Goal: Task Accomplishment & Management: Manage account settings

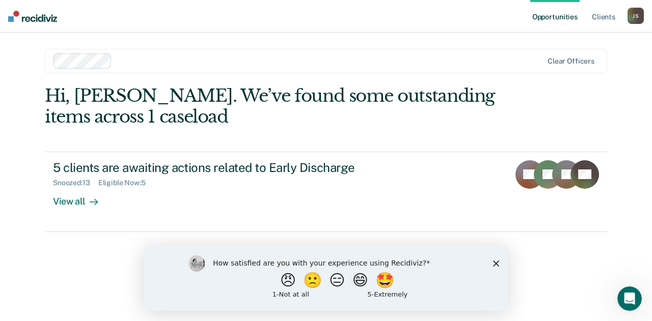
click at [498, 258] on div "How satisfied are you with your experience using Recidiviz? 😠 🙁 😑 😄 🤩 1 - Not a…" at bounding box center [326, 278] width 365 height 66
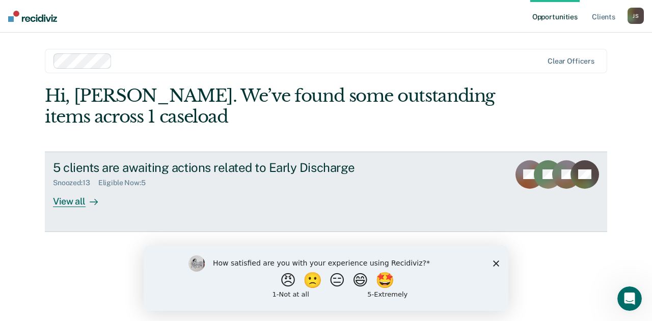
click at [78, 200] on div "View all" at bounding box center [81, 197] width 57 height 20
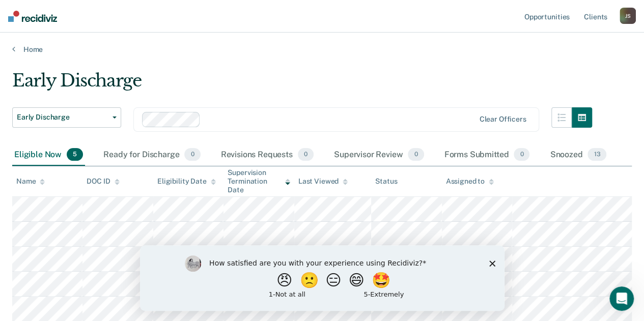
click at [497, 263] on div "How satisfied are you with your experience using Recidiviz? 😠 🙁 😑 😄 🤩 1 - Not a…" at bounding box center [322, 278] width 365 height 66
click at [489, 264] on div "How satisfied are you with your experience using Recidiviz? 😠 🙁 😑 😄 🤩 1 - Not a…" at bounding box center [322, 278] width 365 height 66
click at [495, 264] on icon "Close survey" at bounding box center [492, 263] width 6 height 6
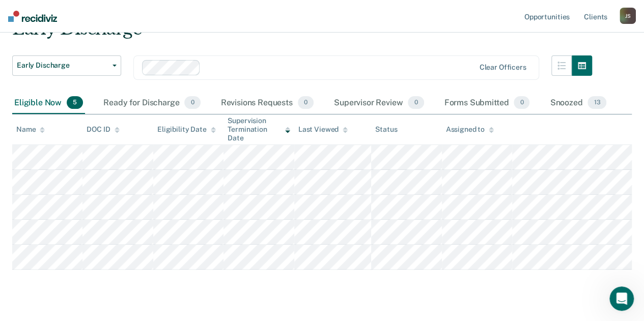
scroll to position [53, 0]
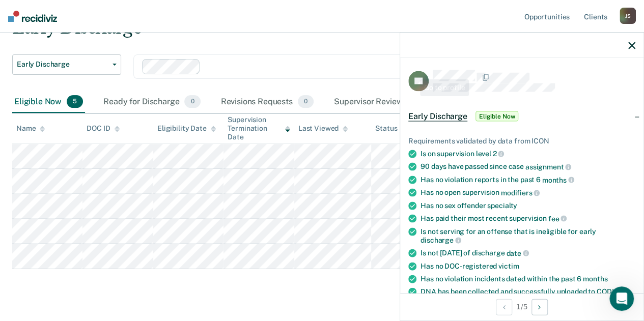
click at [363, 59] on div at bounding box center [308, 66] width 333 height 15
click at [629, 44] on icon "button" at bounding box center [632, 45] width 7 height 7
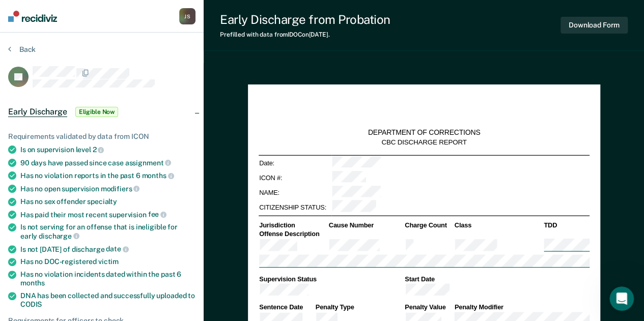
type textarea "x"
click at [168, 59] on div "Back" at bounding box center [101, 55] width 187 height 21
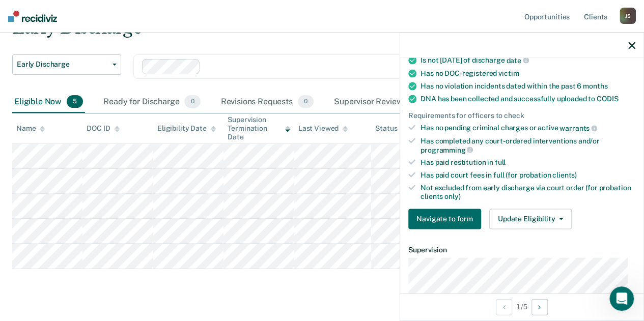
scroll to position [203, 0]
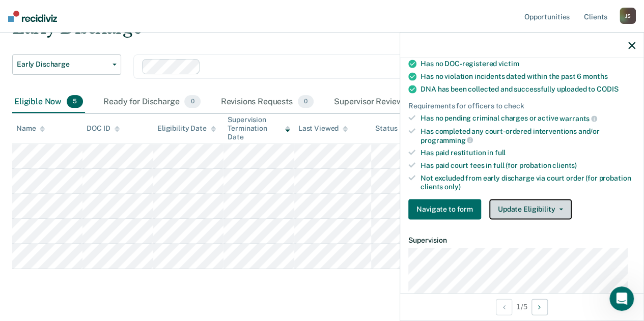
click at [564, 210] on button "Update Eligibility" at bounding box center [531, 209] width 83 height 20
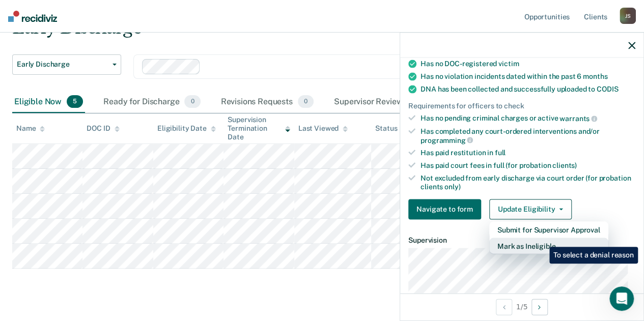
click at [541, 240] on button "Mark as Ineligible" at bounding box center [549, 246] width 119 height 16
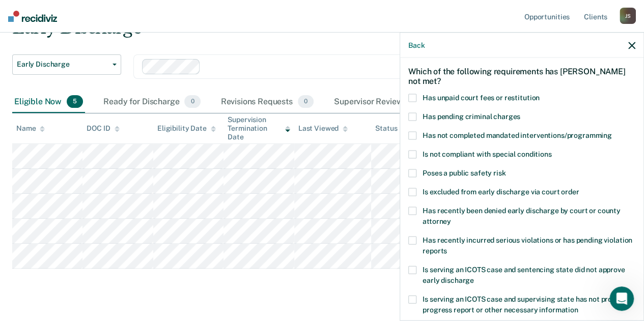
scroll to position [40, 0]
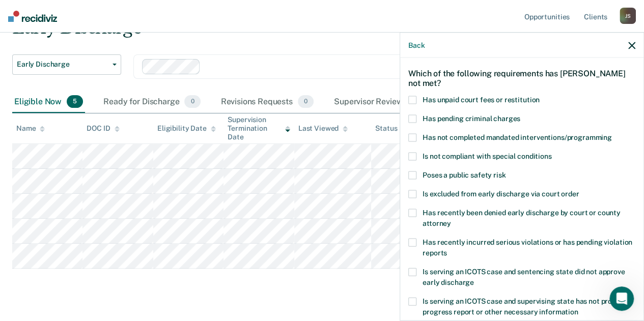
click at [413, 99] on span at bounding box center [413, 100] width 8 height 8
click at [540, 96] on input "Has unpaid court fees or restitution" at bounding box center [540, 96] width 0 height 0
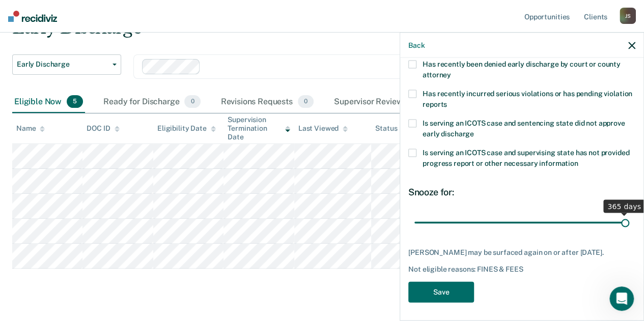
drag, startPoint x: 432, startPoint y: 220, endPoint x: 625, endPoint y: 226, distance: 192.6
type input "365"
click at [625, 226] on input "range" at bounding box center [522, 223] width 215 height 18
click at [447, 287] on button "Save" at bounding box center [442, 292] width 66 height 21
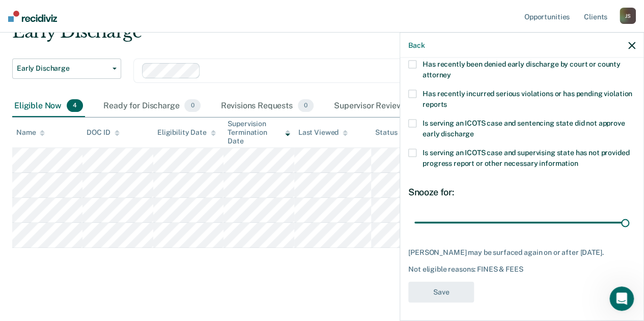
scroll to position [48, 0]
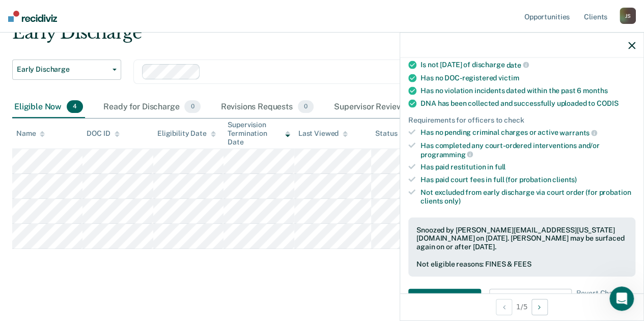
click at [359, 277] on div "Early Discharge Early Discharge Early Discharge Clear officers Eligible Now 4 R…" at bounding box center [322, 150] width 620 height 256
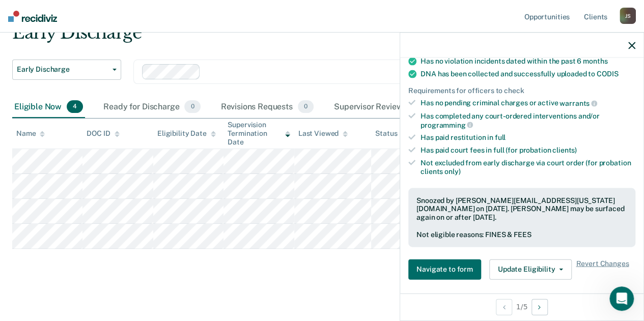
scroll to position [206, 0]
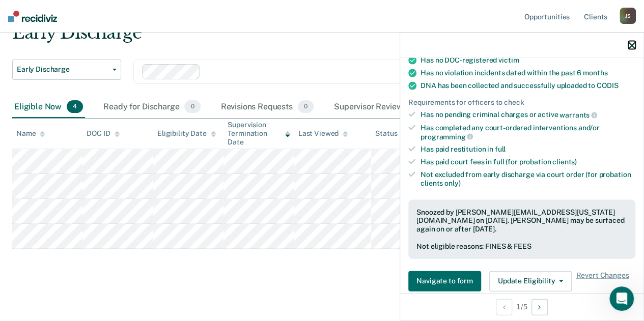
click at [635, 46] on icon "button" at bounding box center [632, 45] width 7 height 7
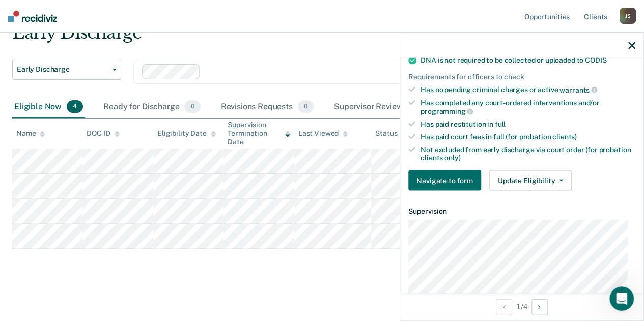
scroll to position [290, 0]
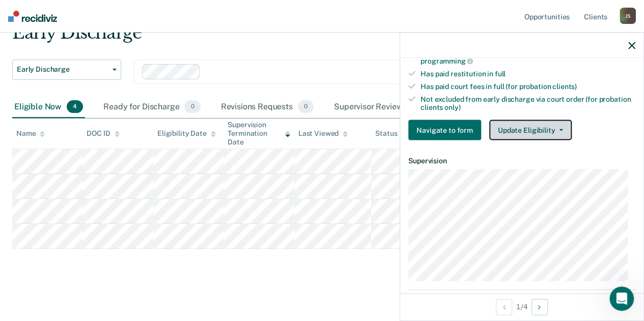
click at [559, 129] on icon "button" at bounding box center [561, 130] width 4 height 2
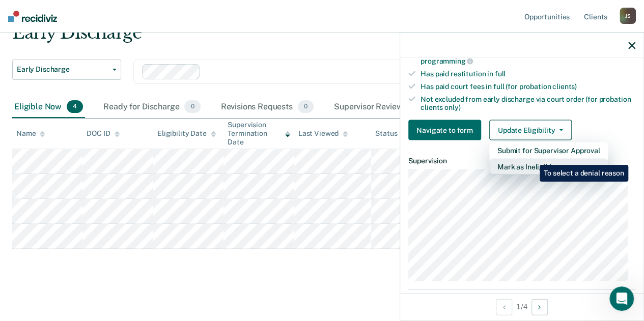
click at [532, 159] on button "Mark as Ineligible" at bounding box center [549, 167] width 119 height 16
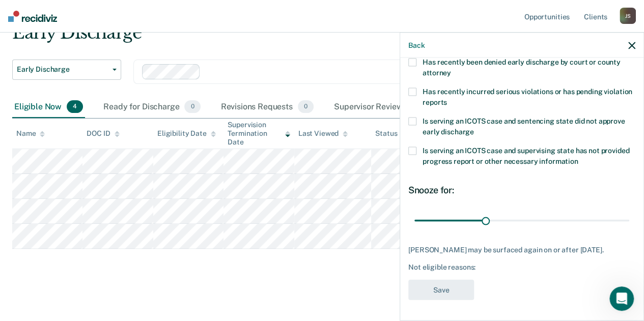
scroll to position [197, 0]
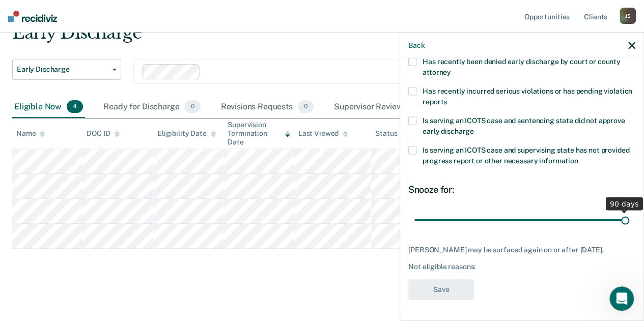
drag, startPoint x: 483, startPoint y: 210, endPoint x: 625, endPoint y: 235, distance: 143.2
click at [625, 229] on input "range" at bounding box center [522, 220] width 215 height 18
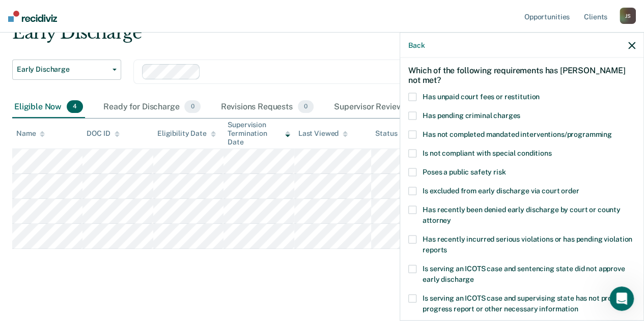
scroll to position [42, 0]
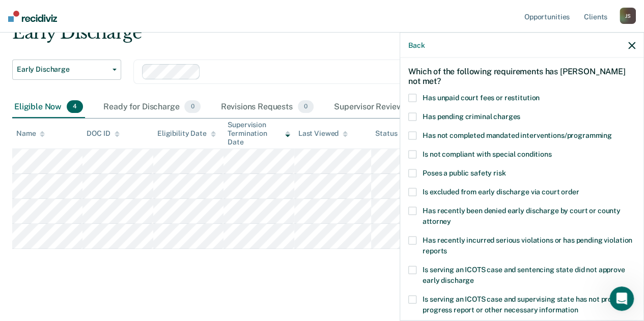
click at [415, 94] on span at bounding box center [413, 98] width 8 height 8
click at [540, 94] on input "Has unpaid court fees or restitution" at bounding box center [540, 94] width 0 height 0
click at [411, 126] on div "Has pending criminal charges" at bounding box center [522, 122] width 227 height 19
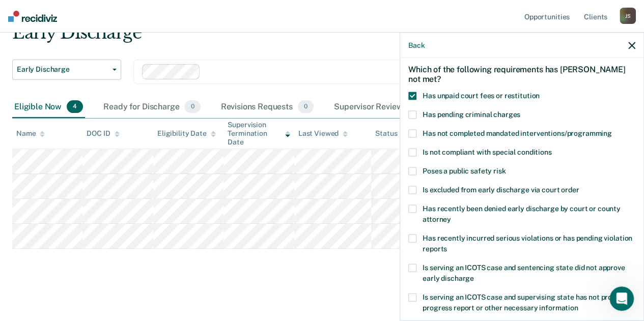
scroll to position [43, 0]
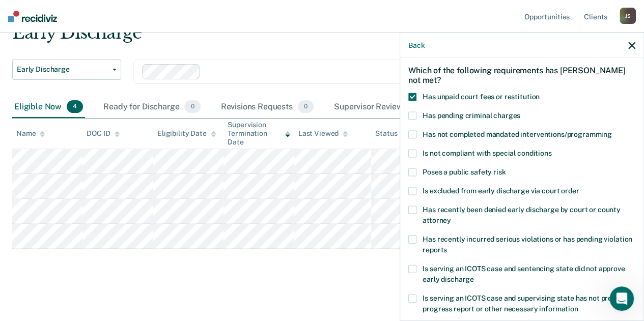
click at [417, 133] on label "Has not completed mandated interventions/programming" at bounding box center [522, 136] width 227 height 11
click at [612, 131] on input "Has not completed mandated interventions/programming" at bounding box center [612, 131] width 0 height 0
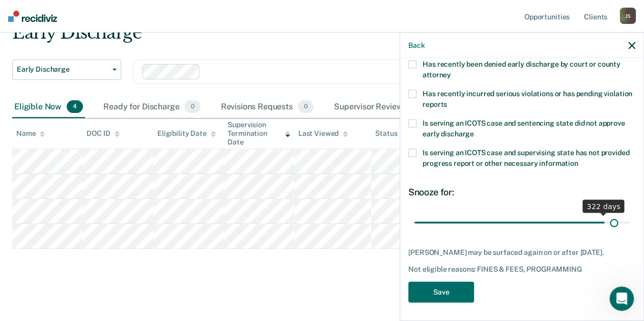
scroll to position [197, 0]
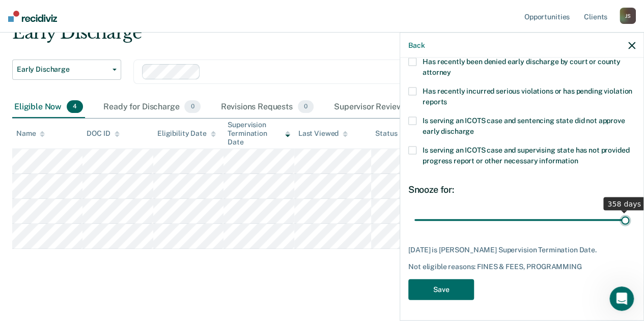
drag, startPoint x: 469, startPoint y: 210, endPoint x: 618, endPoint y: 221, distance: 150.1
type input "358"
click at [618, 221] on input "range" at bounding box center [522, 220] width 215 height 18
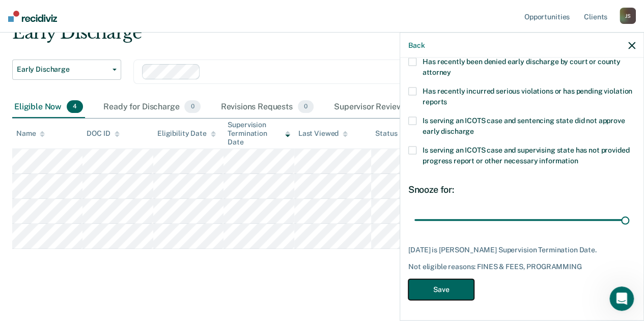
click at [429, 291] on button "Save" at bounding box center [442, 290] width 66 height 21
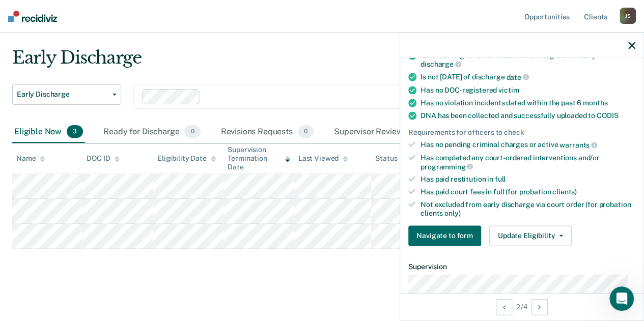
scroll to position [22, 0]
click at [630, 42] on icon "button" at bounding box center [632, 45] width 7 height 7
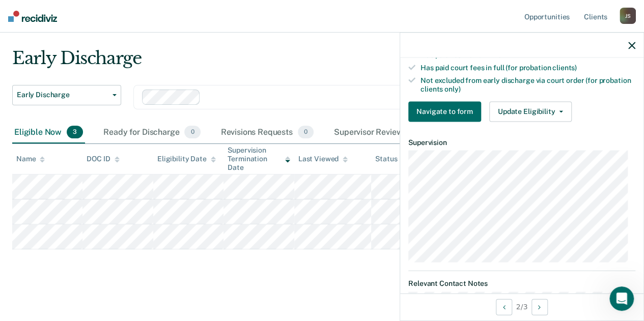
scroll to position [303, 0]
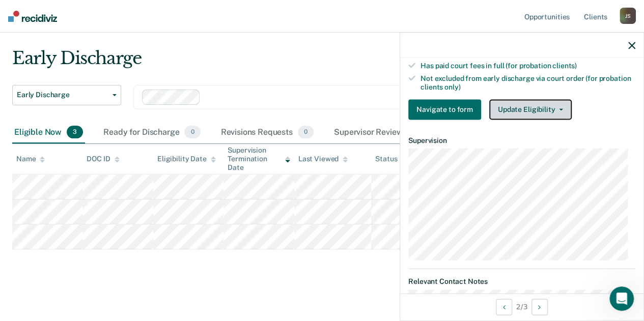
click at [554, 107] on button "Update Eligibility" at bounding box center [531, 109] width 83 height 20
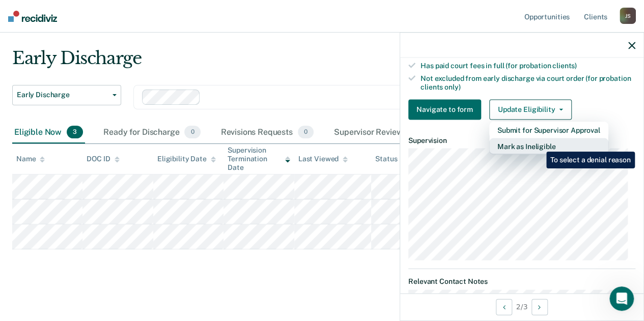
click at [539, 144] on button "Mark as Ineligible" at bounding box center [549, 146] width 119 height 16
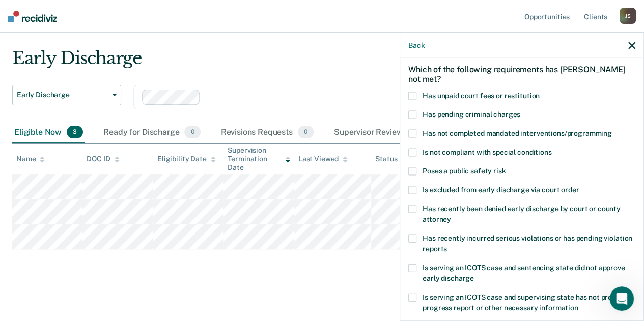
scroll to position [42, 0]
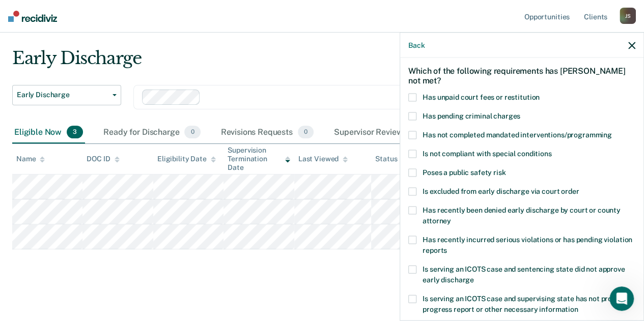
click at [420, 94] on label "Has unpaid court fees or restitution" at bounding box center [522, 99] width 227 height 11
click at [540, 94] on input "Has unpaid court fees or restitution" at bounding box center [540, 94] width 0 height 0
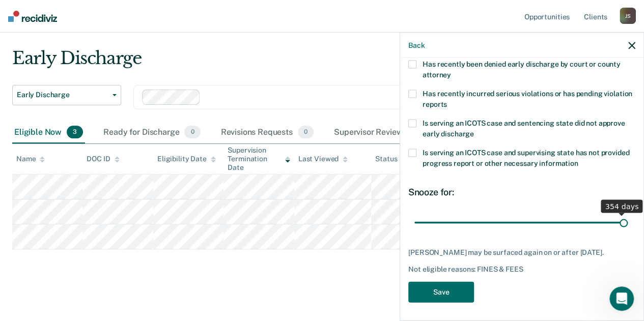
scroll to position [197, 0]
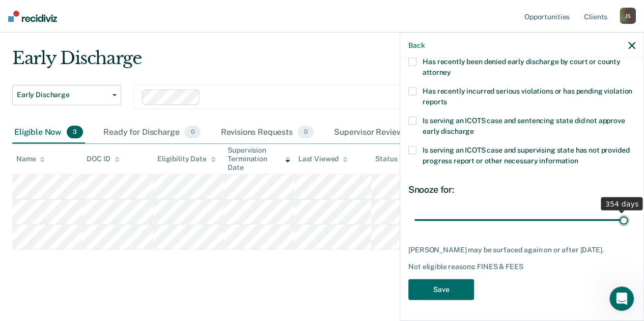
drag, startPoint x: 435, startPoint y: 211, endPoint x: 616, endPoint y: 231, distance: 181.9
type input "355"
click at [616, 229] on input "range" at bounding box center [522, 220] width 215 height 18
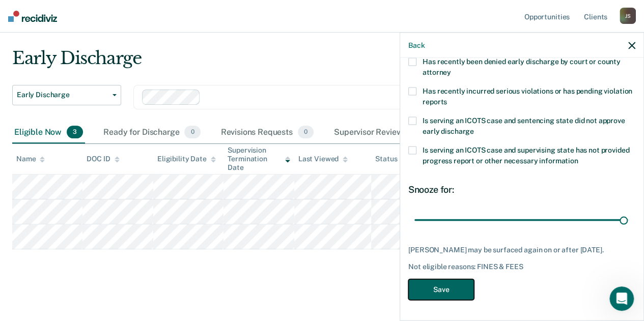
click at [437, 295] on button "Save" at bounding box center [442, 290] width 66 height 21
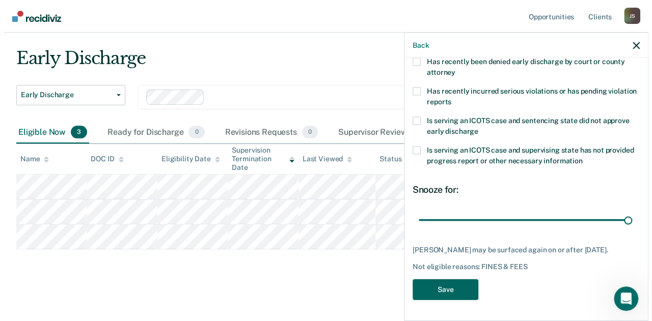
scroll to position [0, 0]
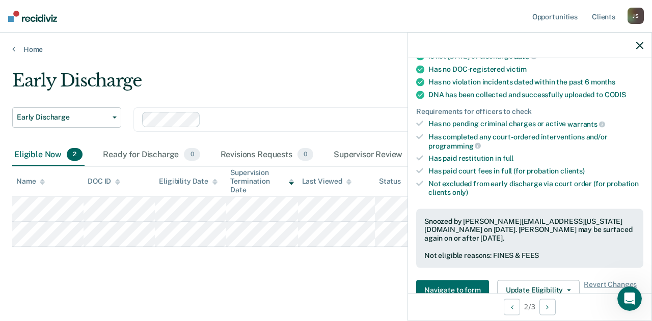
click at [320, 275] on div "Early Discharge Early Discharge Early Discharge Clear officers Eligible Now 2 R…" at bounding box center [326, 173] width 628 height 207
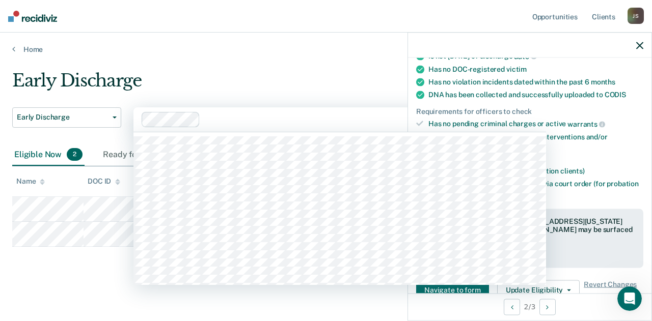
click at [361, 116] on div at bounding box center [343, 120] width 278 height 12
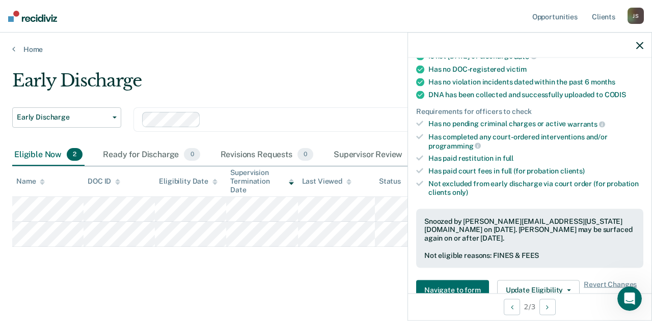
click at [379, 63] on main "Early Discharge Early Discharge Early Discharge Clear officers Eligible Now 2 R…" at bounding box center [326, 186] width 652 height 264
click at [640, 41] on button "button" at bounding box center [639, 45] width 7 height 9
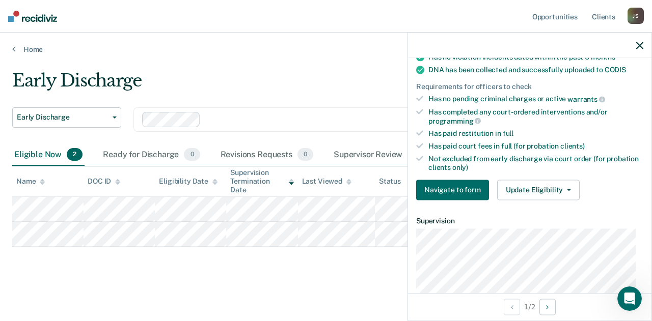
scroll to position [228, 0]
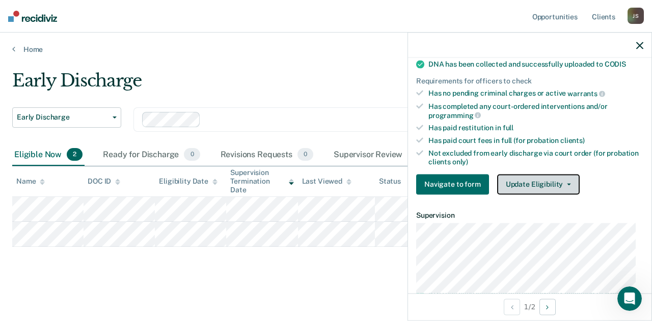
click at [556, 175] on button "Update Eligibility" at bounding box center [538, 184] width 83 height 20
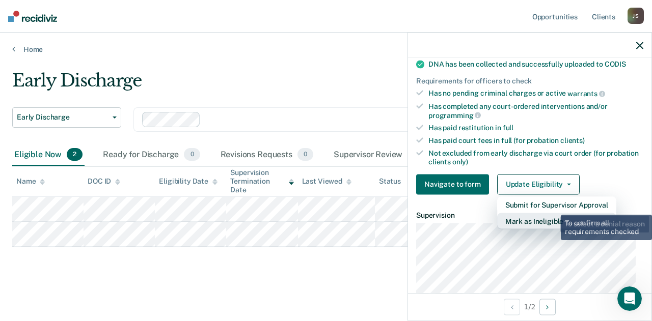
click at [552, 213] on button "Mark as Ineligible" at bounding box center [556, 221] width 119 height 16
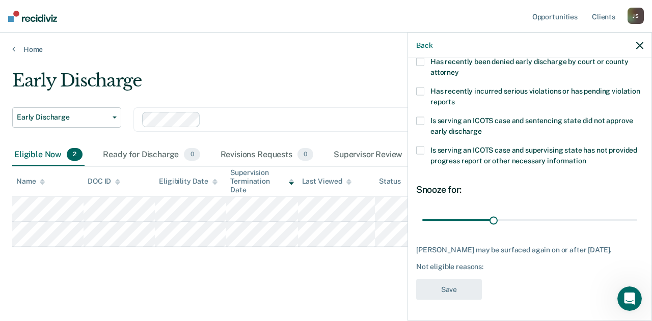
scroll to position [188, 0]
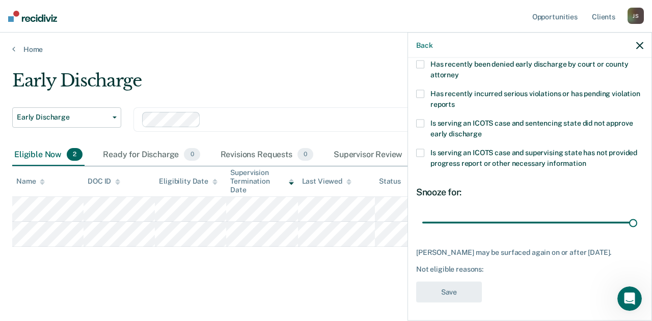
drag, startPoint x: 492, startPoint y: 221, endPoint x: 637, endPoint y: 227, distance: 144.8
type input "90"
click at [637, 227] on input "range" at bounding box center [529, 223] width 215 height 18
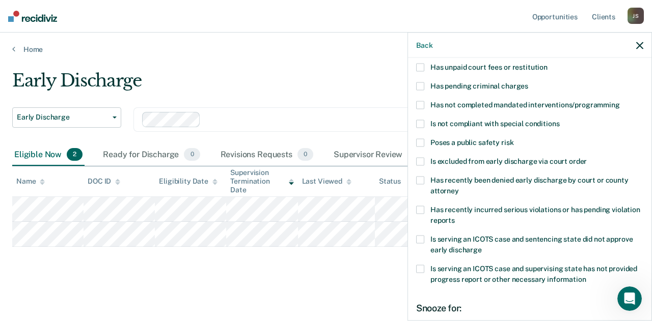
scroll to position [56, 0]
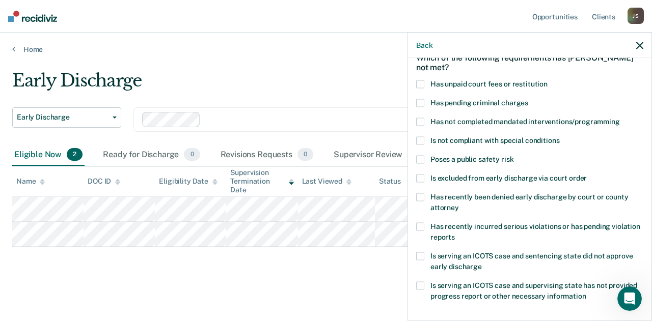
click at [421, 80] on span at bounding box center [420, 84] width 8 height 8
click at [548, 80] on input "Has unpaid court fees or restitution" at bounding box center [548, 80] width 0 height 0
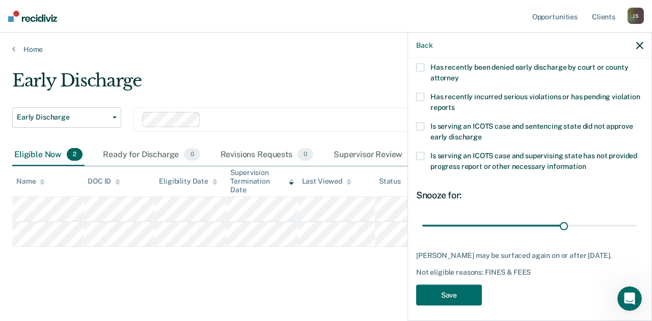
scroll to position [188, 0]
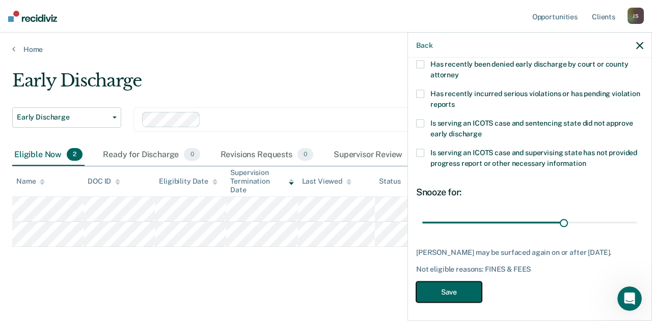
click at [443, 291] on button "Save" at bounding box center [449, 292] width 66 height 21
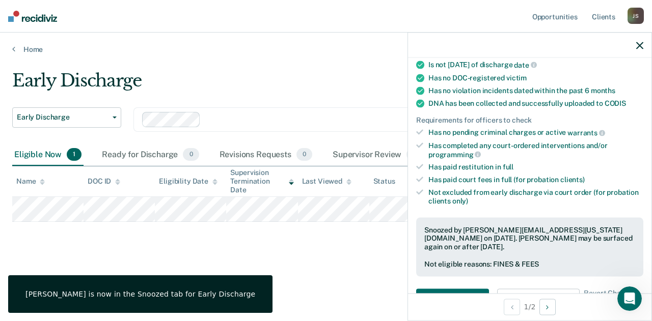
click at [375, 266] on div "Early Discharge Early Discharge Early Discharge Clear officers Eligible Now 1 R…" at bounding box center [326, 173] width 628 height 207
click at [640, 46] on icon "button" at bounding box center [639, 45] width 7 height 7
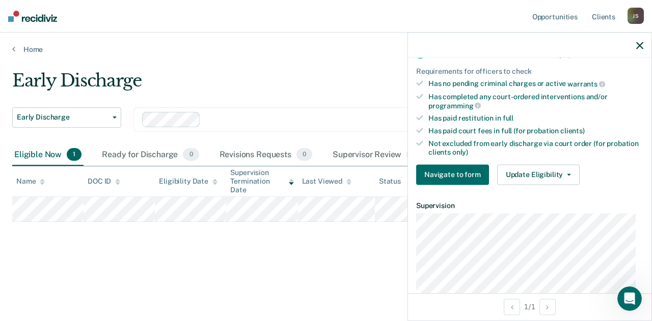
scroll to position [239, 0]
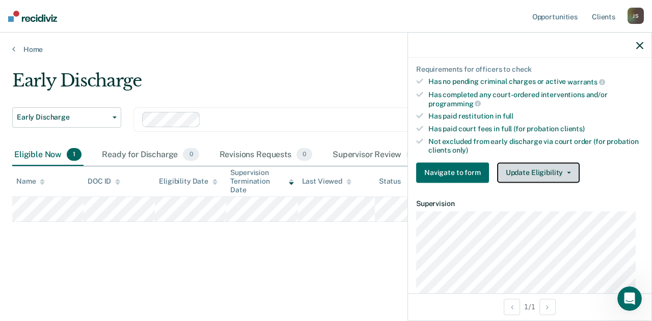
click at [557, 171] on button "Update Eligibility" at bounding box center [538, 173] width 83 height 20
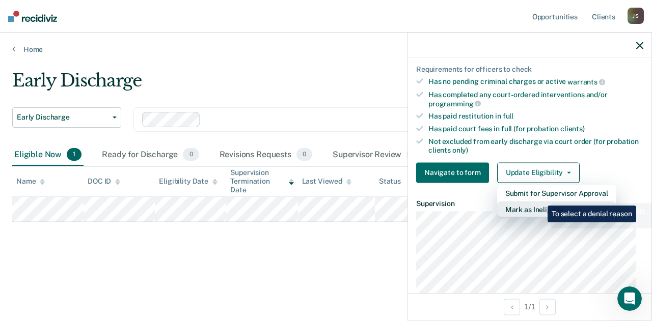
click at [538, 201] on button "Mark as Ineligible" at bounding box center [556, 209] width 119 height 16
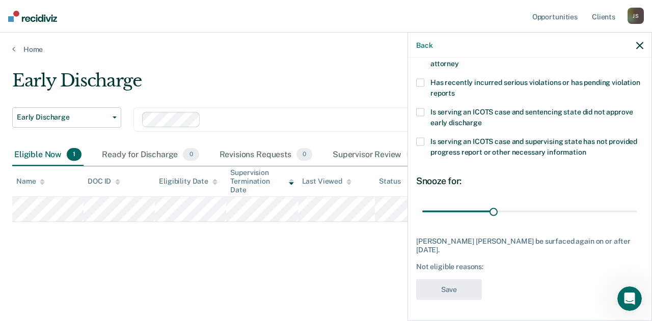
scroll to position [188, 0]
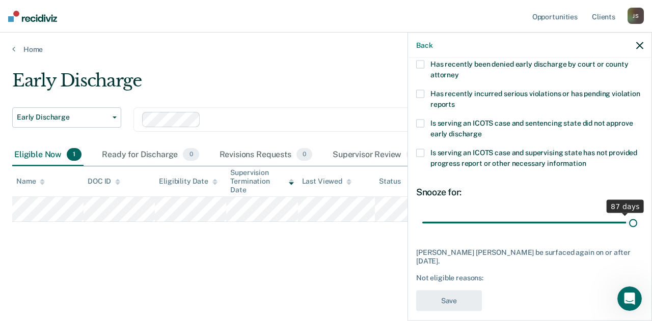
drag, startPoint x: 490, startPoint y: 219, endPoint x: 643, endPoint y: 236, distance: 153.8
click at [637, 232] on input "range" at bounding box center [529, 223] width 215 height 18
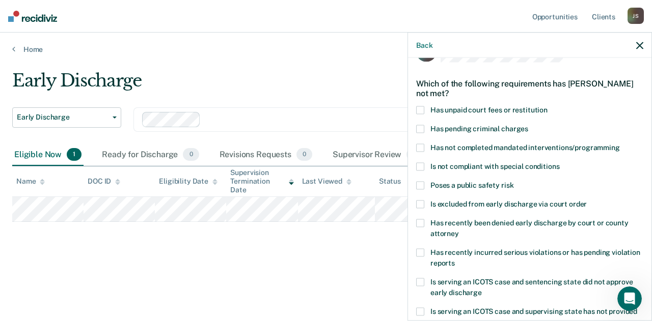
scroll to position [25, 0]
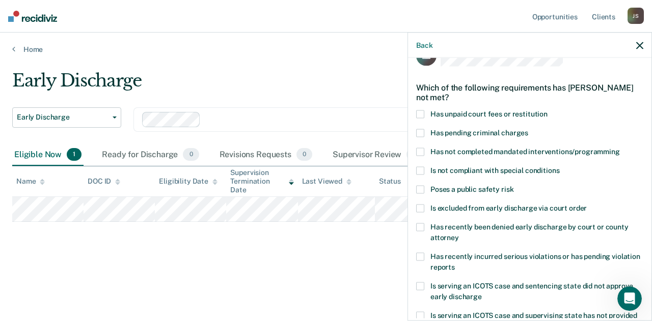
click at [417, 112] on span at bounding box center [420, 115] width 8 height 8
click at [548, 111] on input "Has unpaid court fees or restitution" at bounding box center [548, 111] width 0 height 0
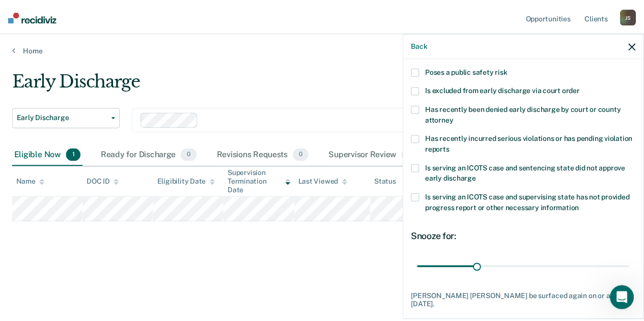
scroll to position [188, 0]
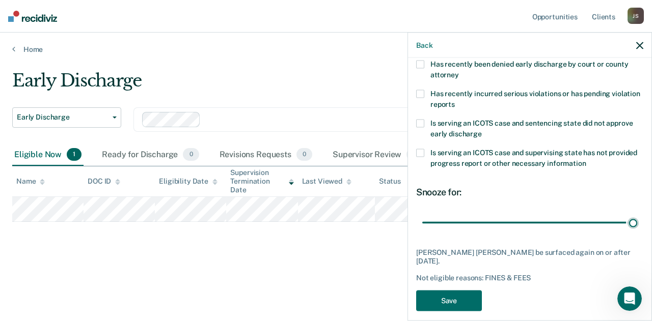
drag, startPoint x: 483, startPoint y: 220, endPoint x: 631, endPoint y: 234, distance: 148.9
type input "328"
click at [631, 232] on input "range" at bounding box center [529, 223] width 215 height 18
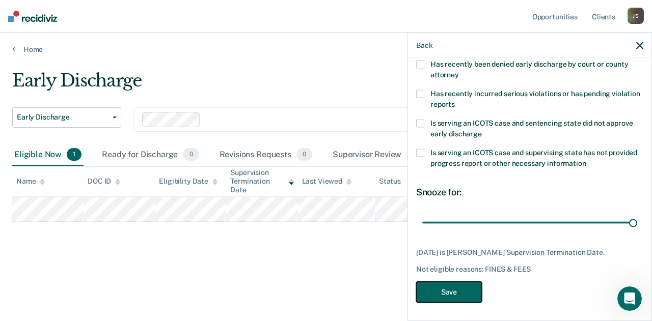
click at [448, 293] on button "Save" at bounding box center [449, 292] width 66 height 21
